Goal: Information Seeking & Learning: Learn about a topic

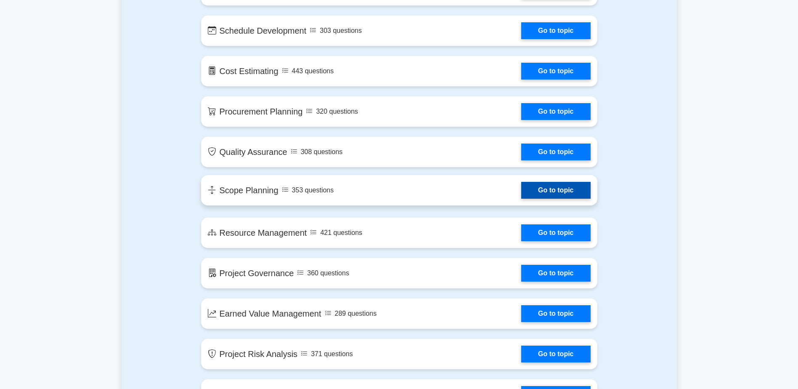
scroll to position [883, 0]
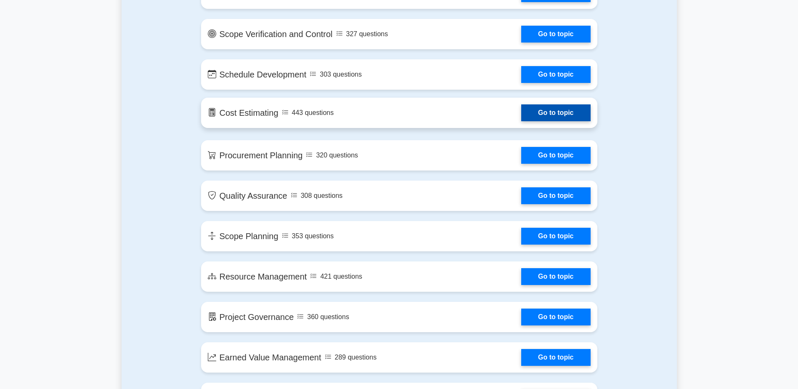
click at [561, 117] on link "Go to topic" at bounding box center [555, 112] width 69 height 17
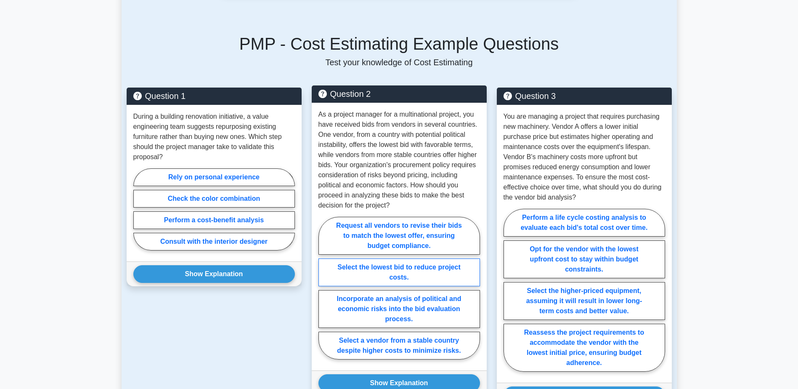
scroll to position [505, 0]
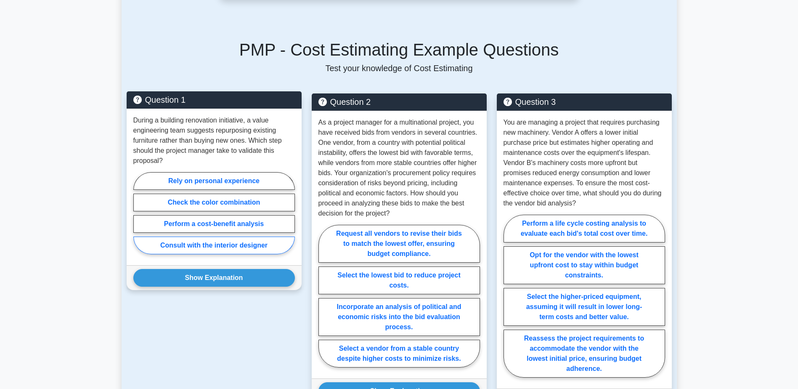
click at [224, 236] on label "Consult with the interior designer" at bounding box center [213, 245] width 161 height 18
click at [139, 218] on input "Consult with the interior designer" at bounding box center [135, 215] width 5 height 5
radio input "true"
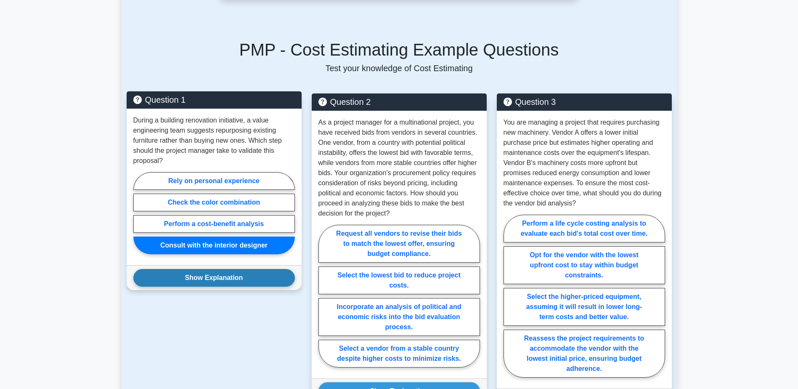
click at [215, 269] on button "Show Explanation" at bounding box center [213, 278] width 161 height 18
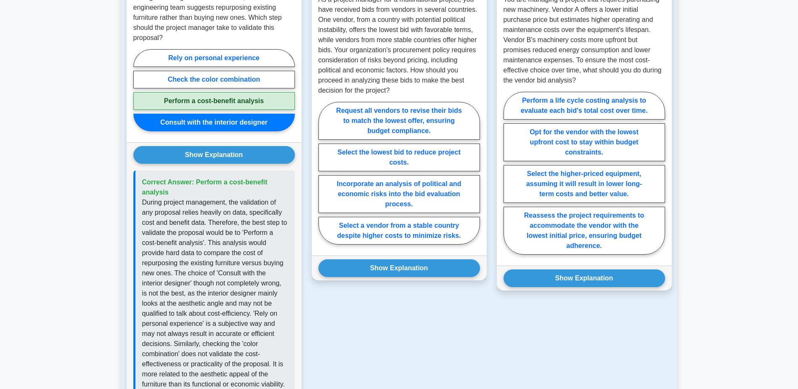
scroll to position [547, 0]
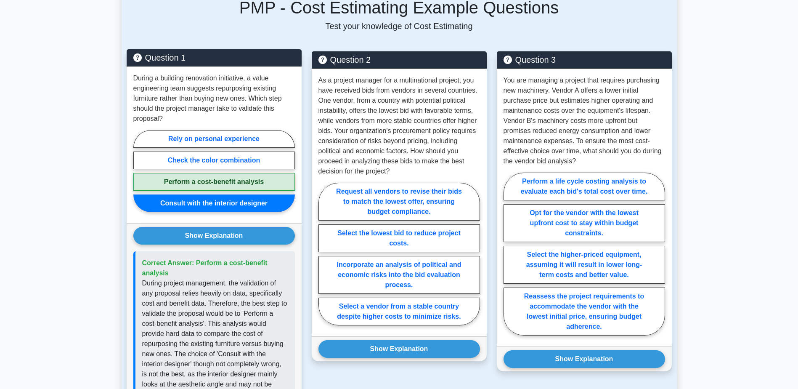
click at [251, 173] on label "Perform a cost-benefit analysis" at bounding box center [213, 182] width 161 height 18
click at [139, 171] on input "Perform a cost-benefit analysis" at bounding box center [135, 173] width 5 height 5
radio input "true"
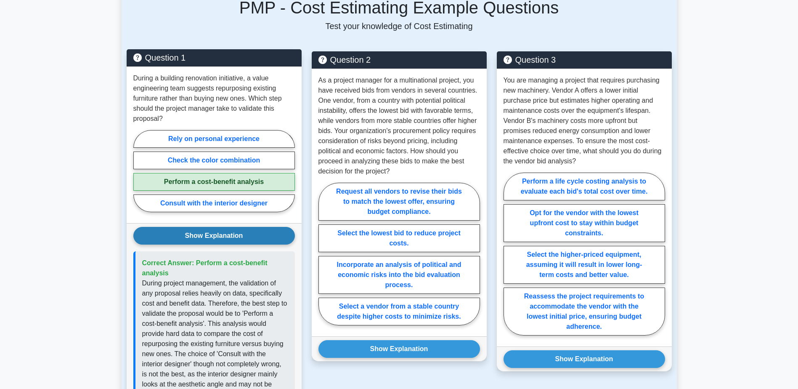
click at [225, 227] on button "Show Explanation" at bounding box center [213, 236] width 161 height 18
